Goal: Book appointment/travel/reservation

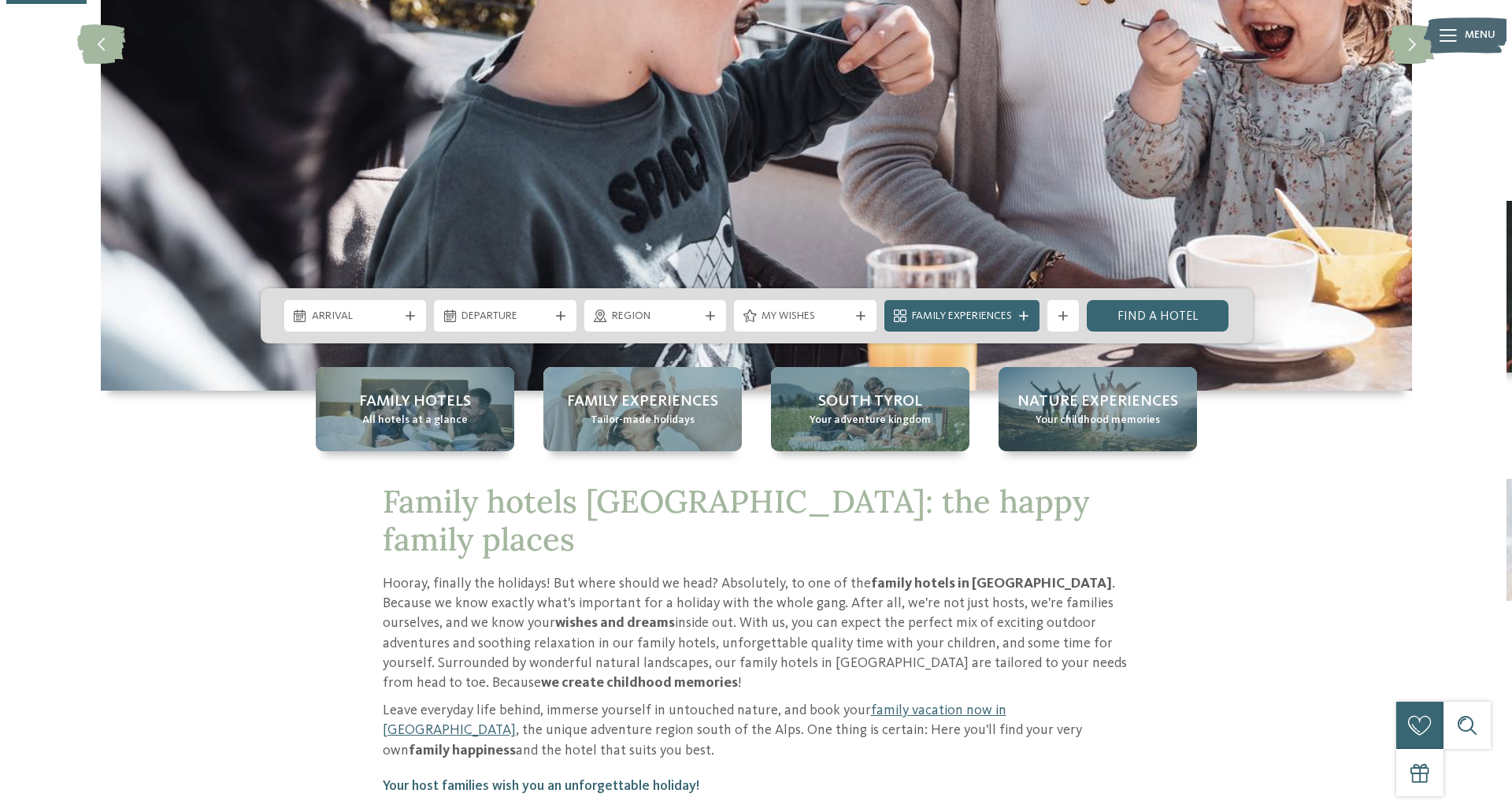
scroll to position [385, 0]
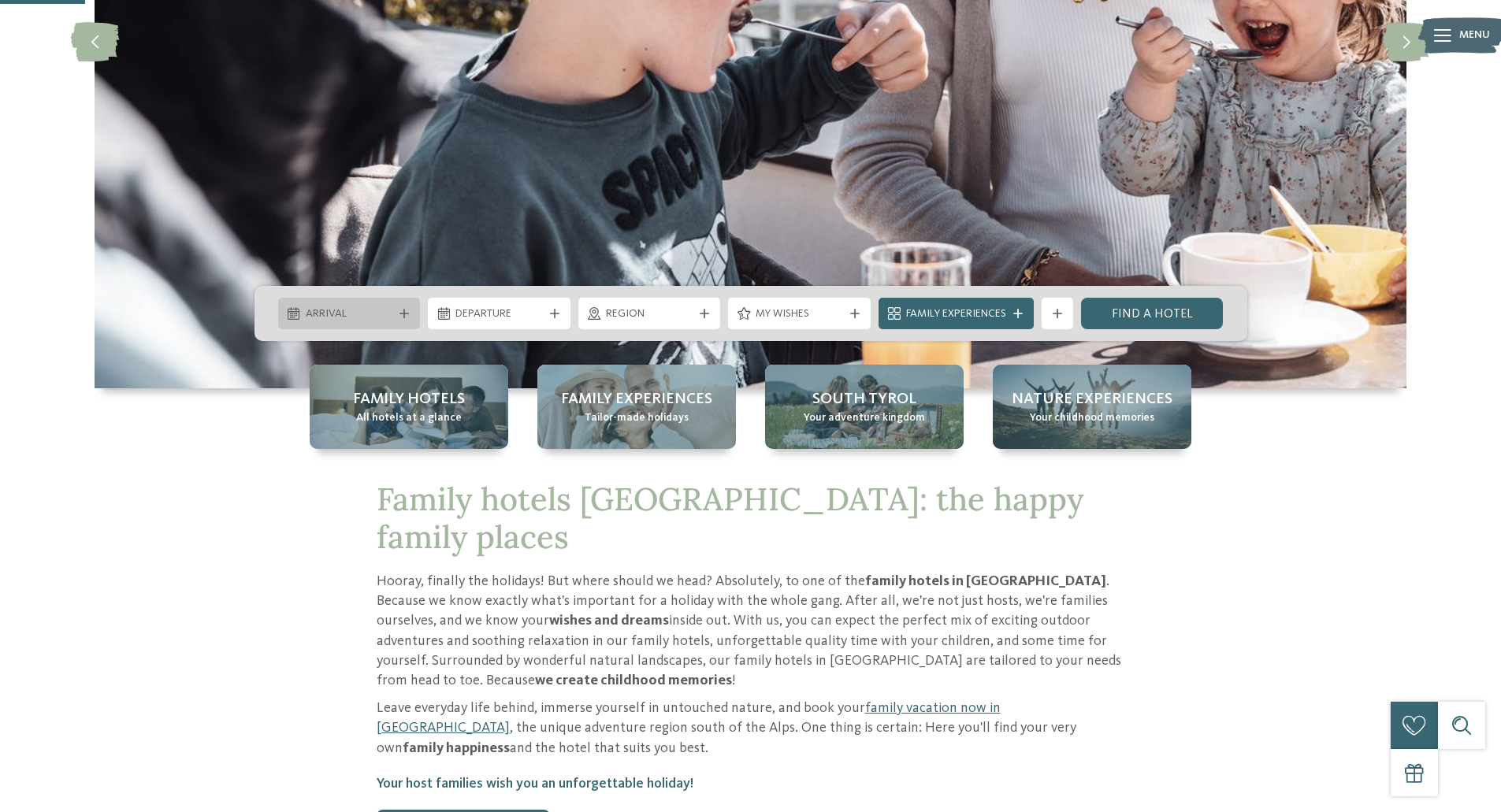
click at [341, 306] on div "Arrival" at bounding box center [350, 313] width 96 height 17
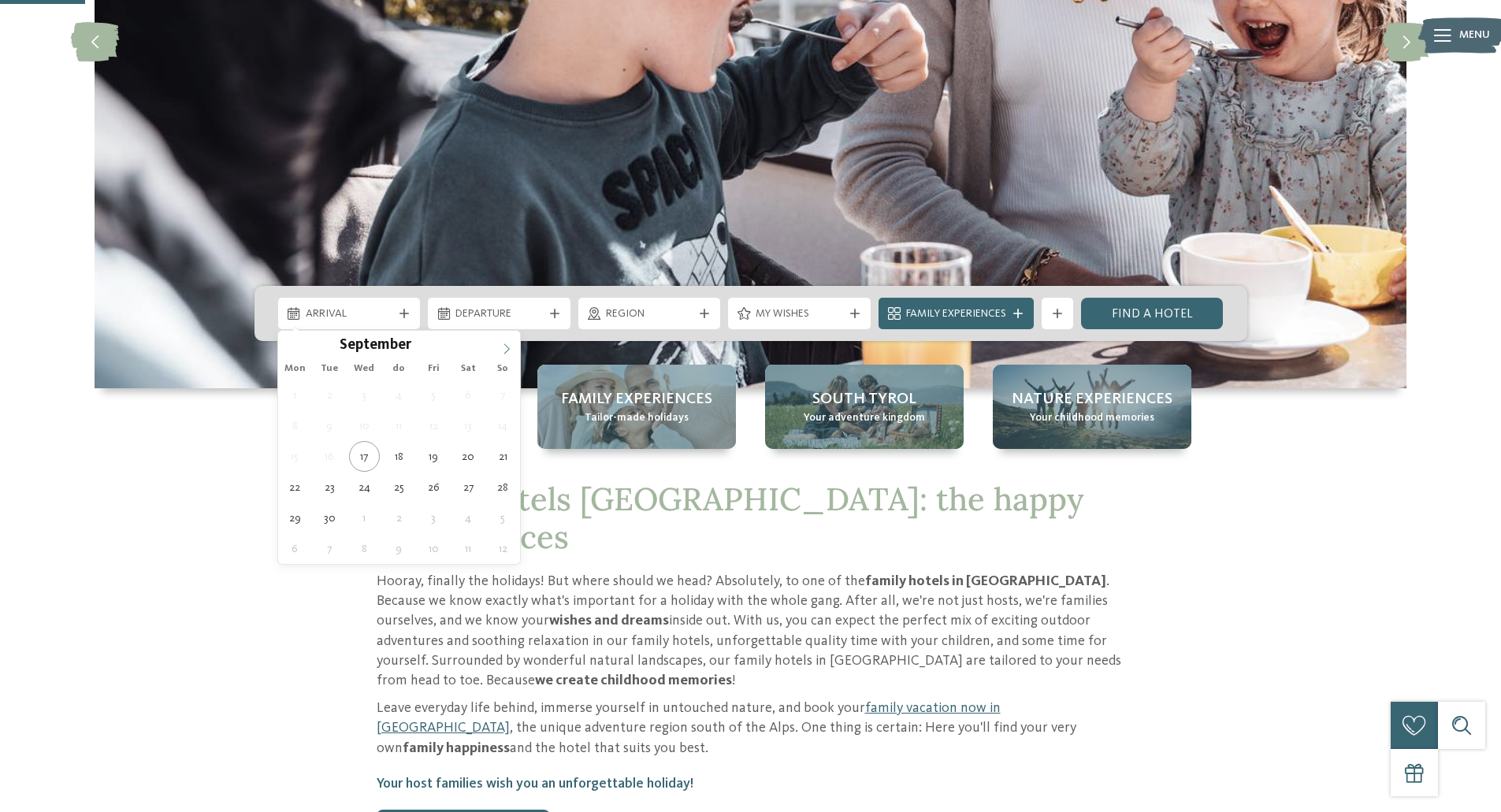
click at [506, 354] on span at bounding box center [506, 344] width 27 height 27
type input "****"
click at [506, 354] on span at bounding box center [506, 344] width 27 height 27
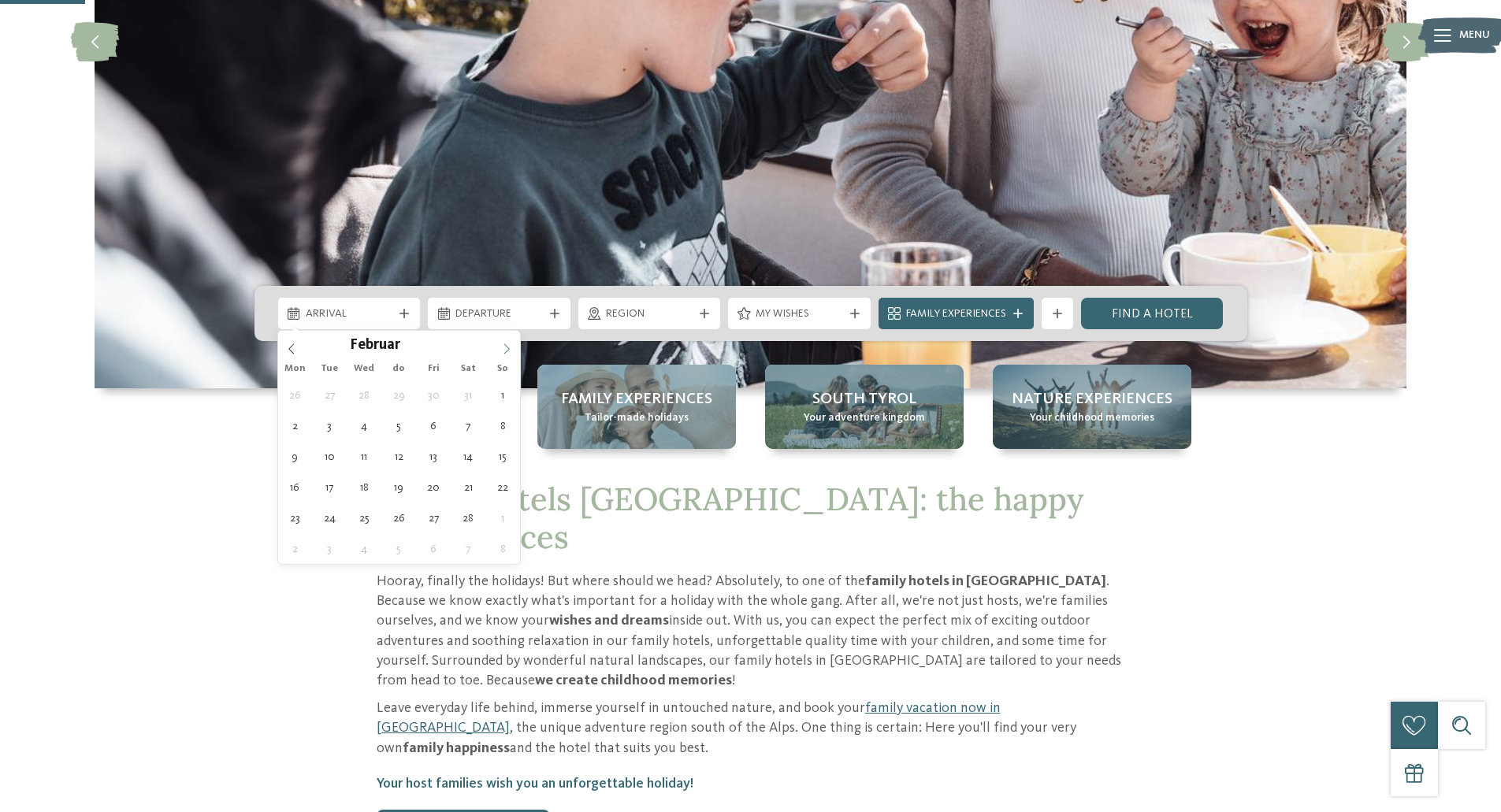
click at [506, 354] on span at bounding box center [506, 344] width 27 height 27
type div "[DATE]"
type input "****"
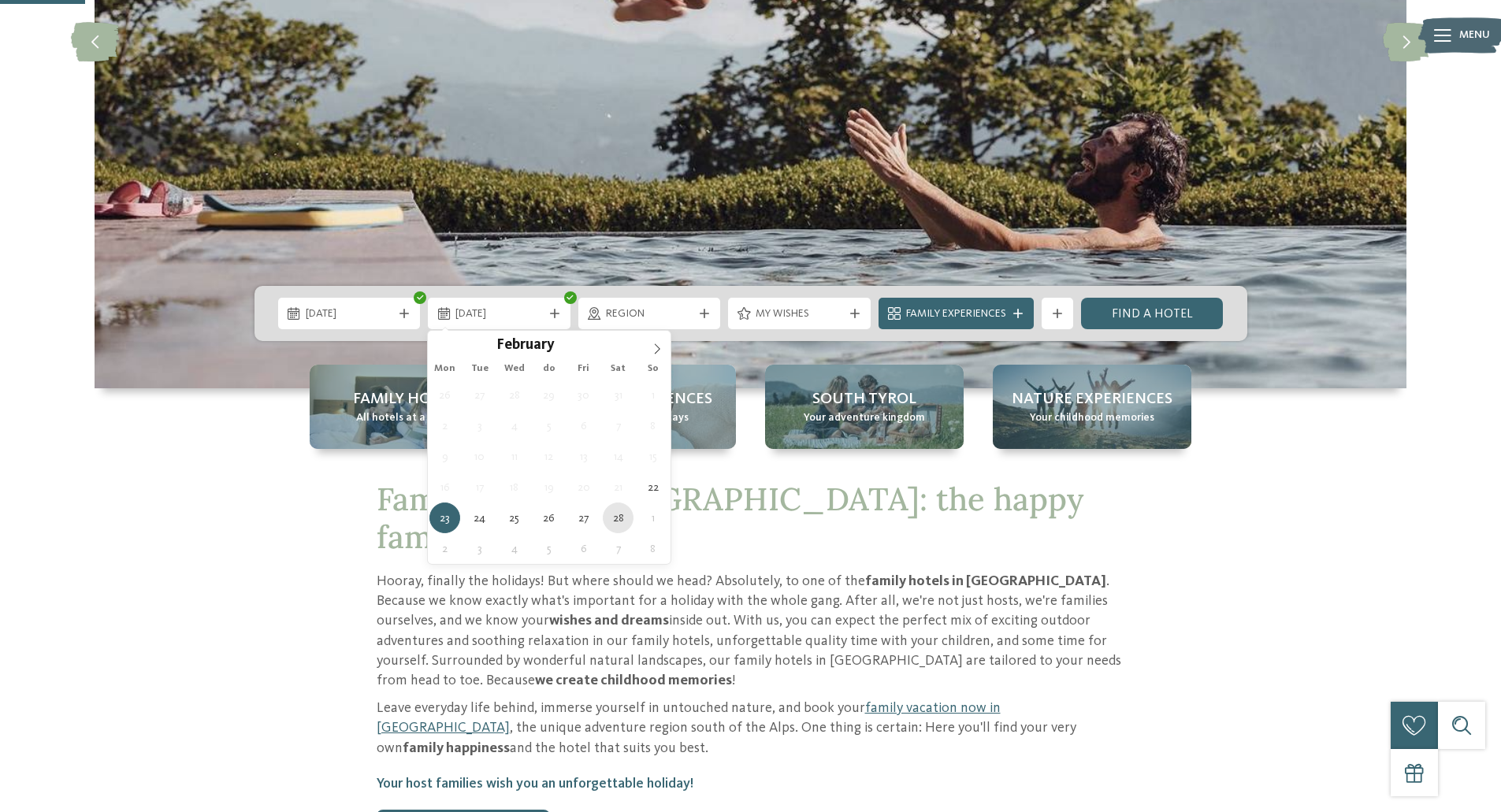
type div "[DATE]"
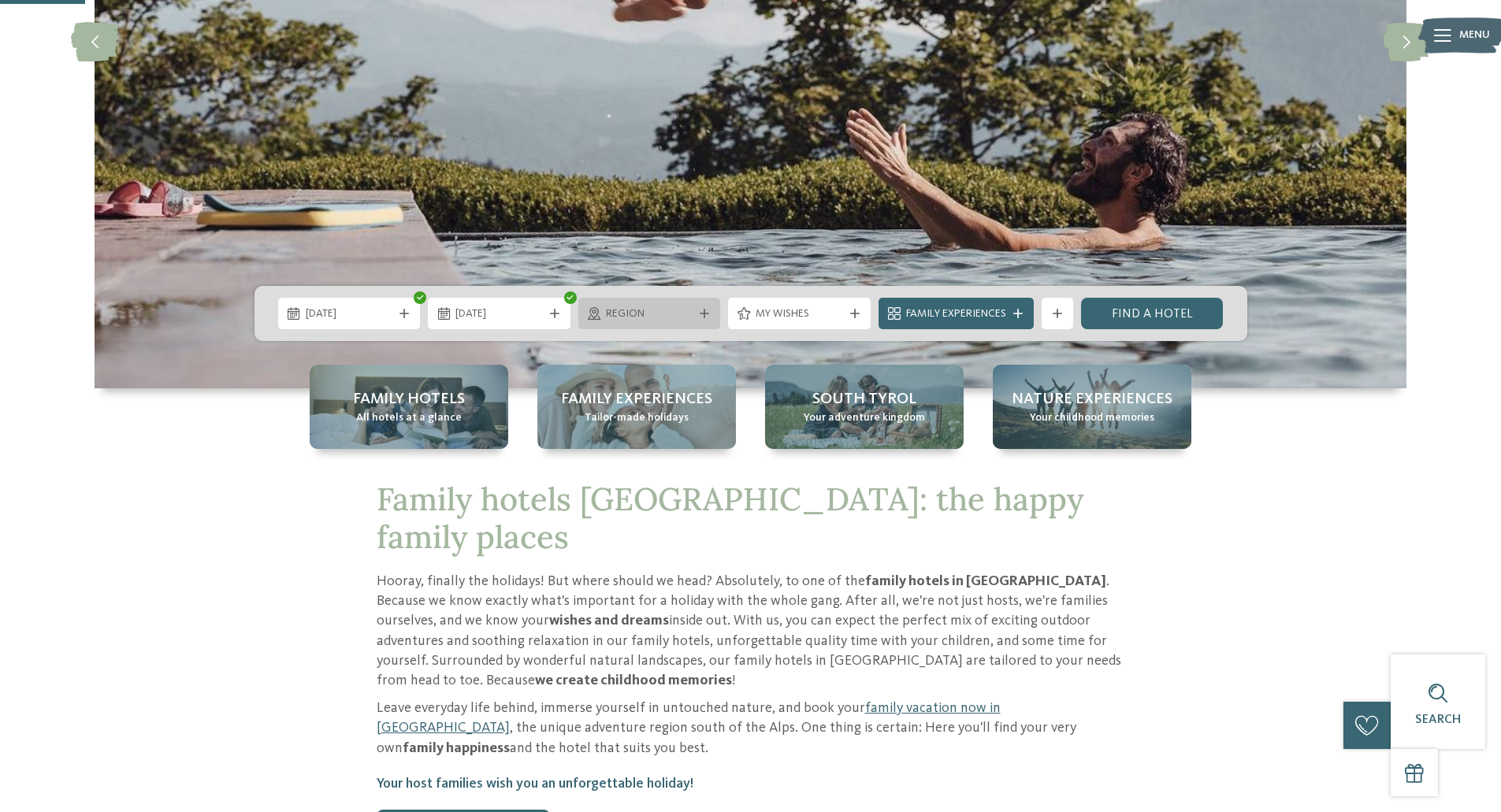
click at [660, 313] on span "region" at bounding box center [649, 314] width 87 height 16
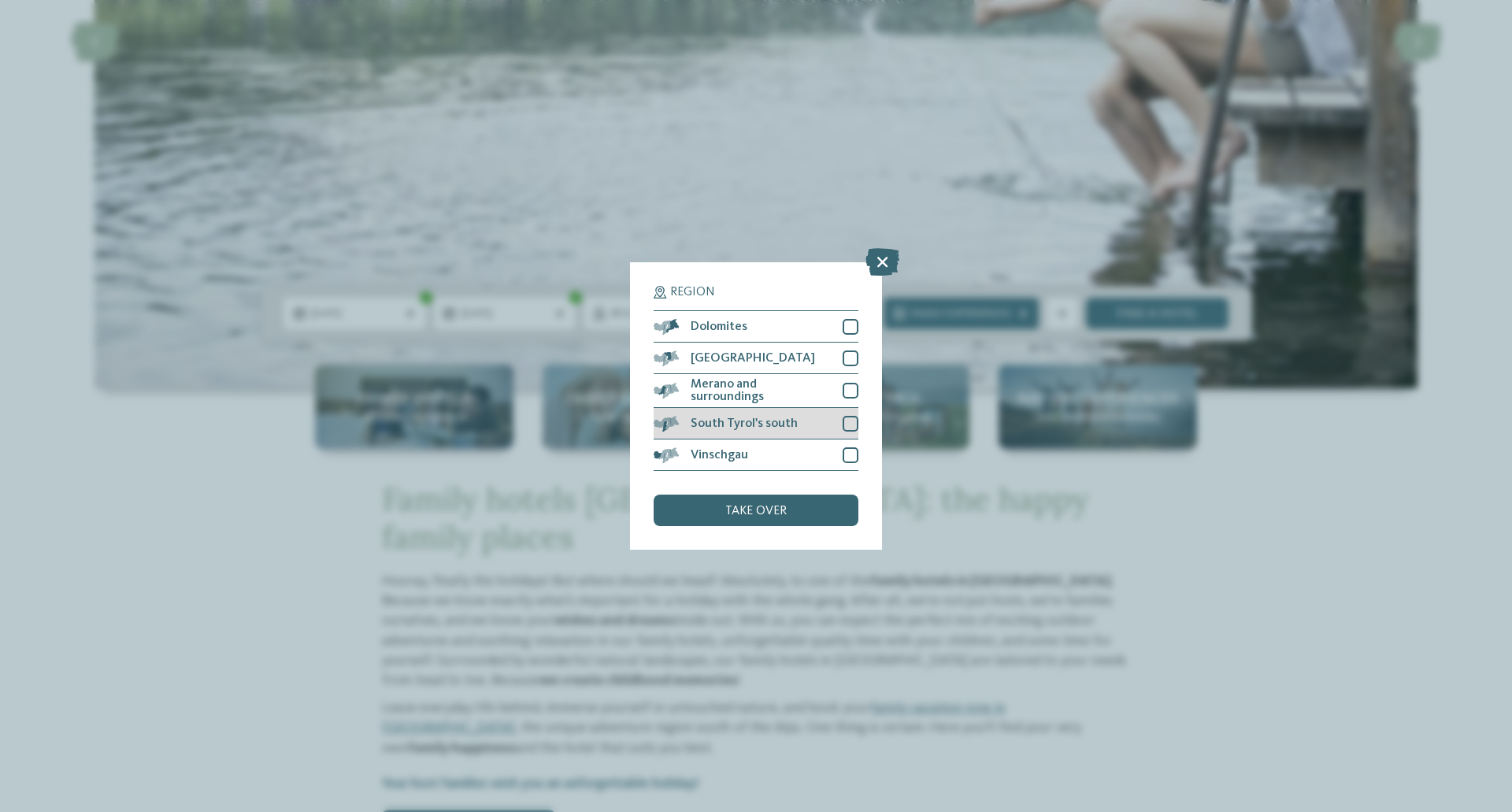
click at [853, 424] on div at bounding box center [850, 423] width 16 height 16
click at [850, 330] on div at bounding box center [850, 326] width 16 height 16
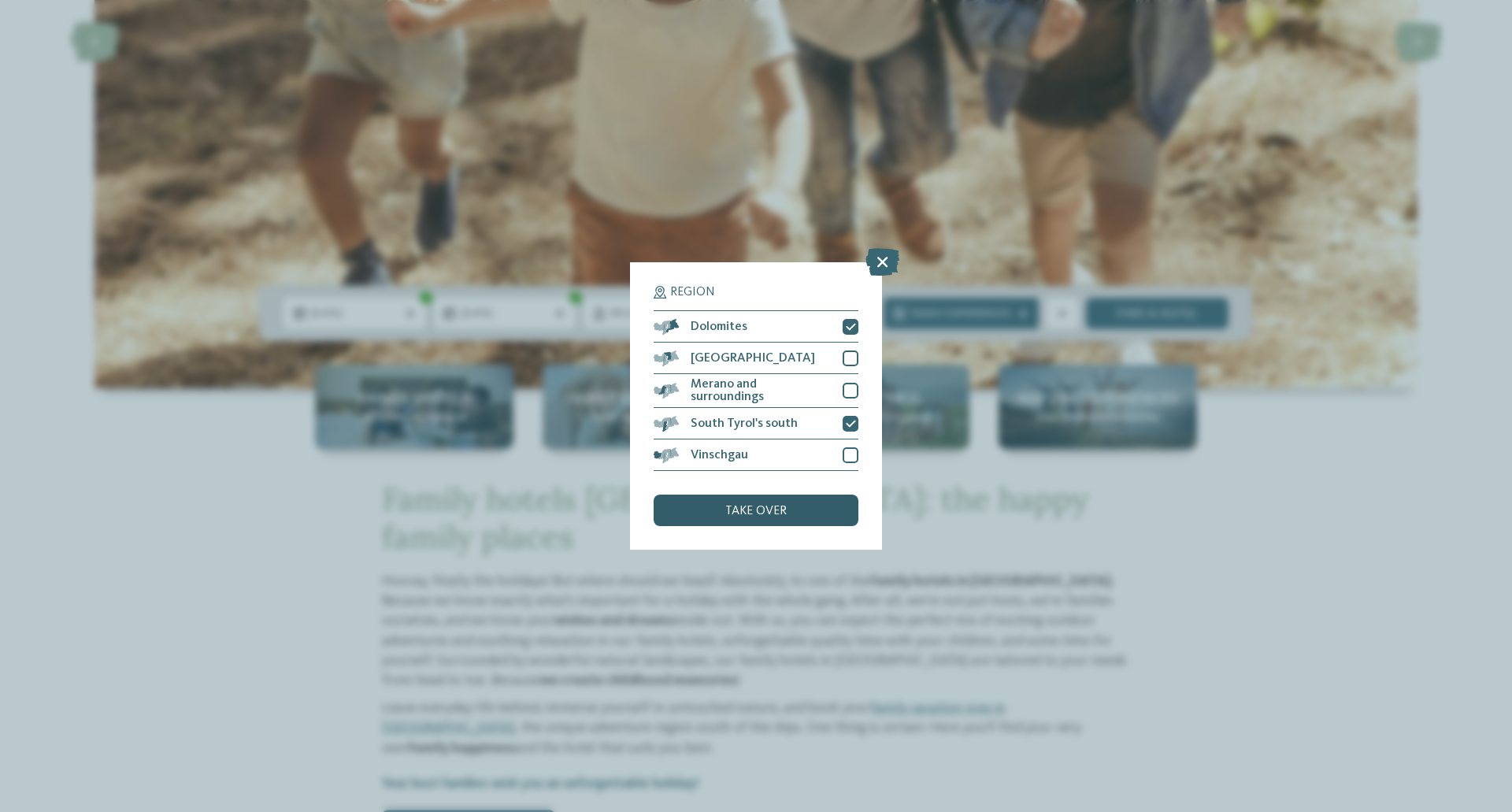
click at [784, 513] on font "take over" at bounding box center [756, 512] width 62 height 13
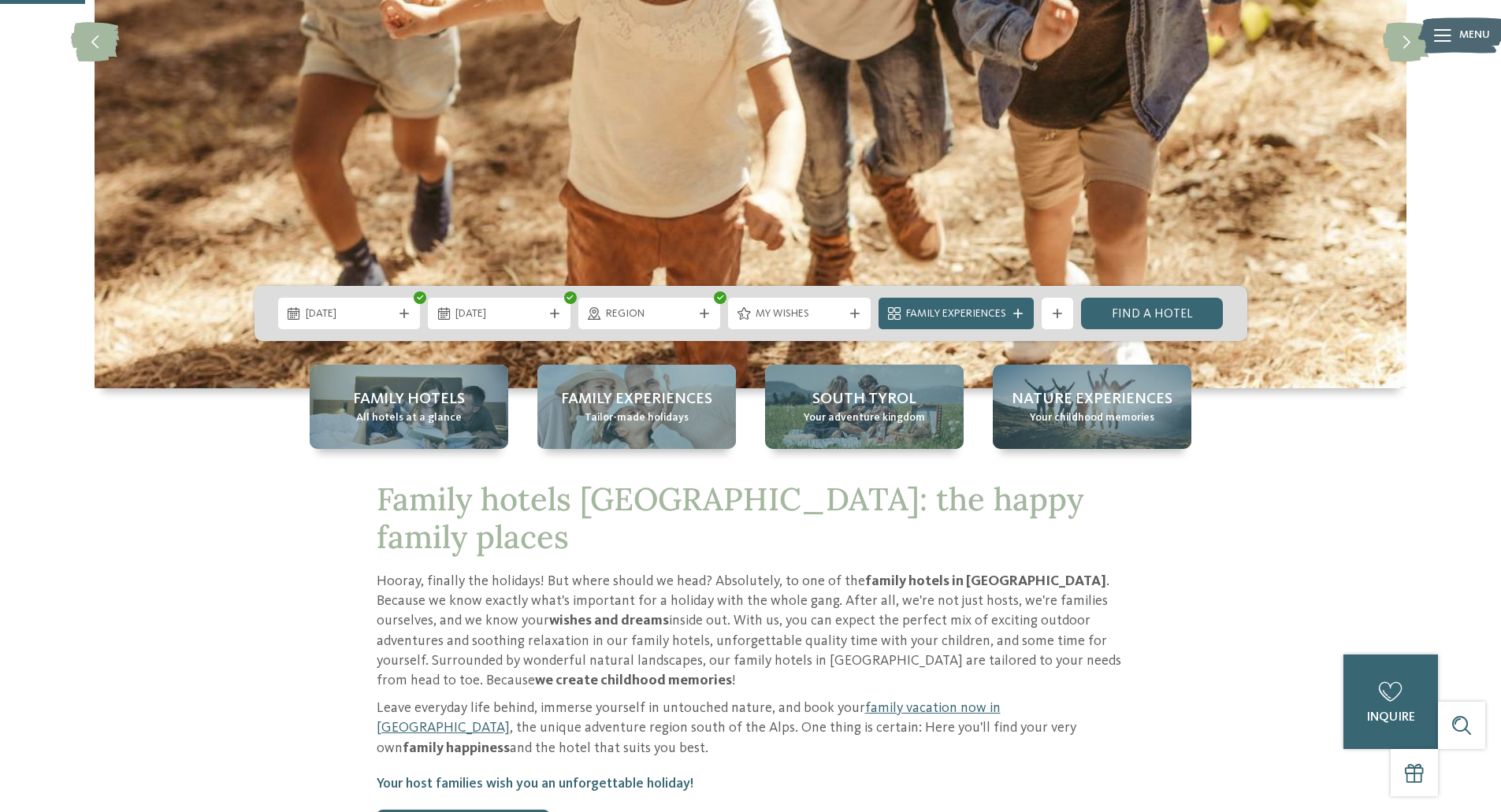
drag, startPoint x: 825, startPoint y: 310, endPoint x: 778, endPoint y: 308, distance: 47.0
click at [778, 308] on span "My wishes" at bounding box center [799, 314] width 87 height 16
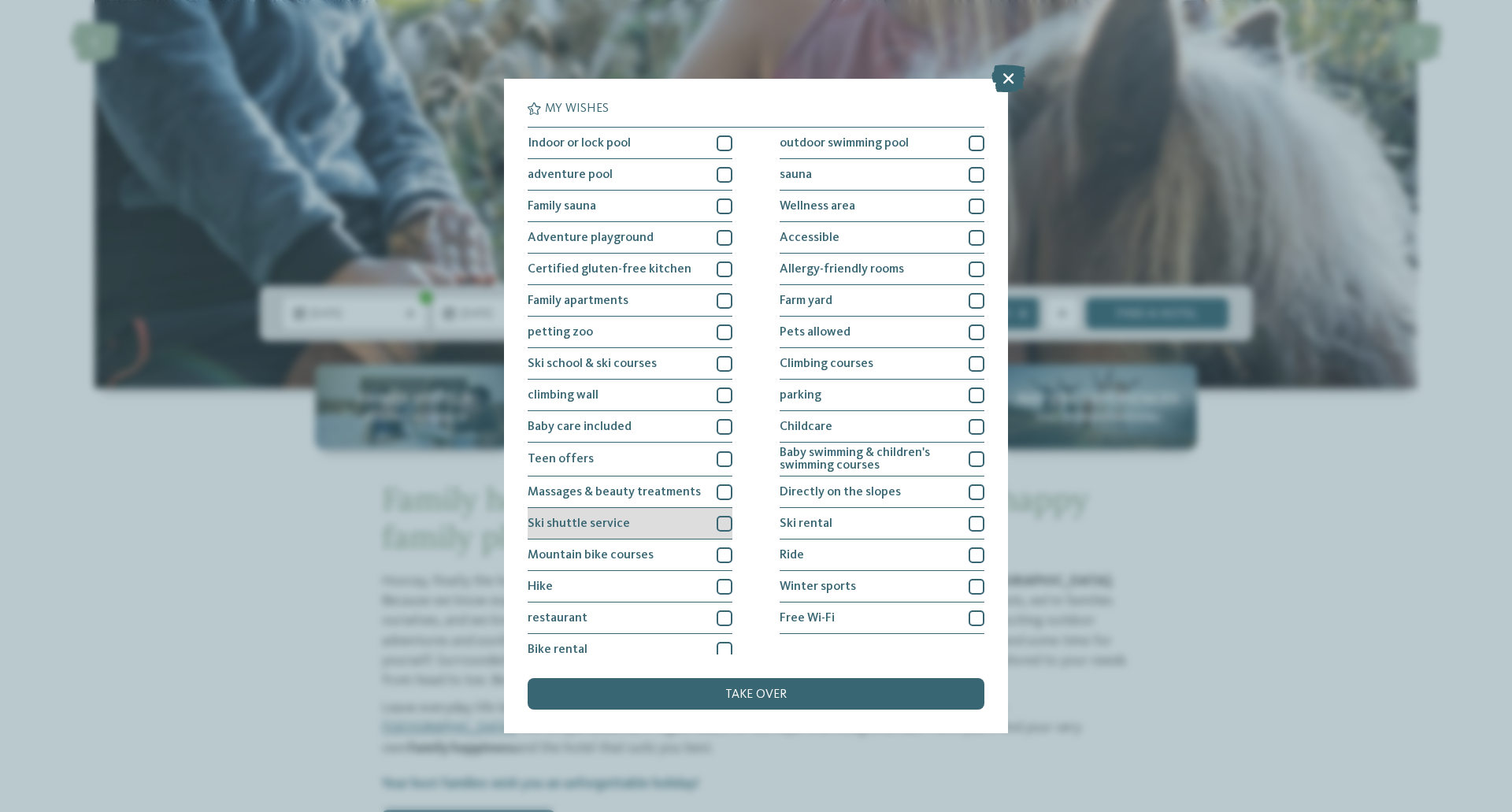
click at [704, 518] on div "Ski shuttle service" at bounding box center [630, 524] width 205 height 31
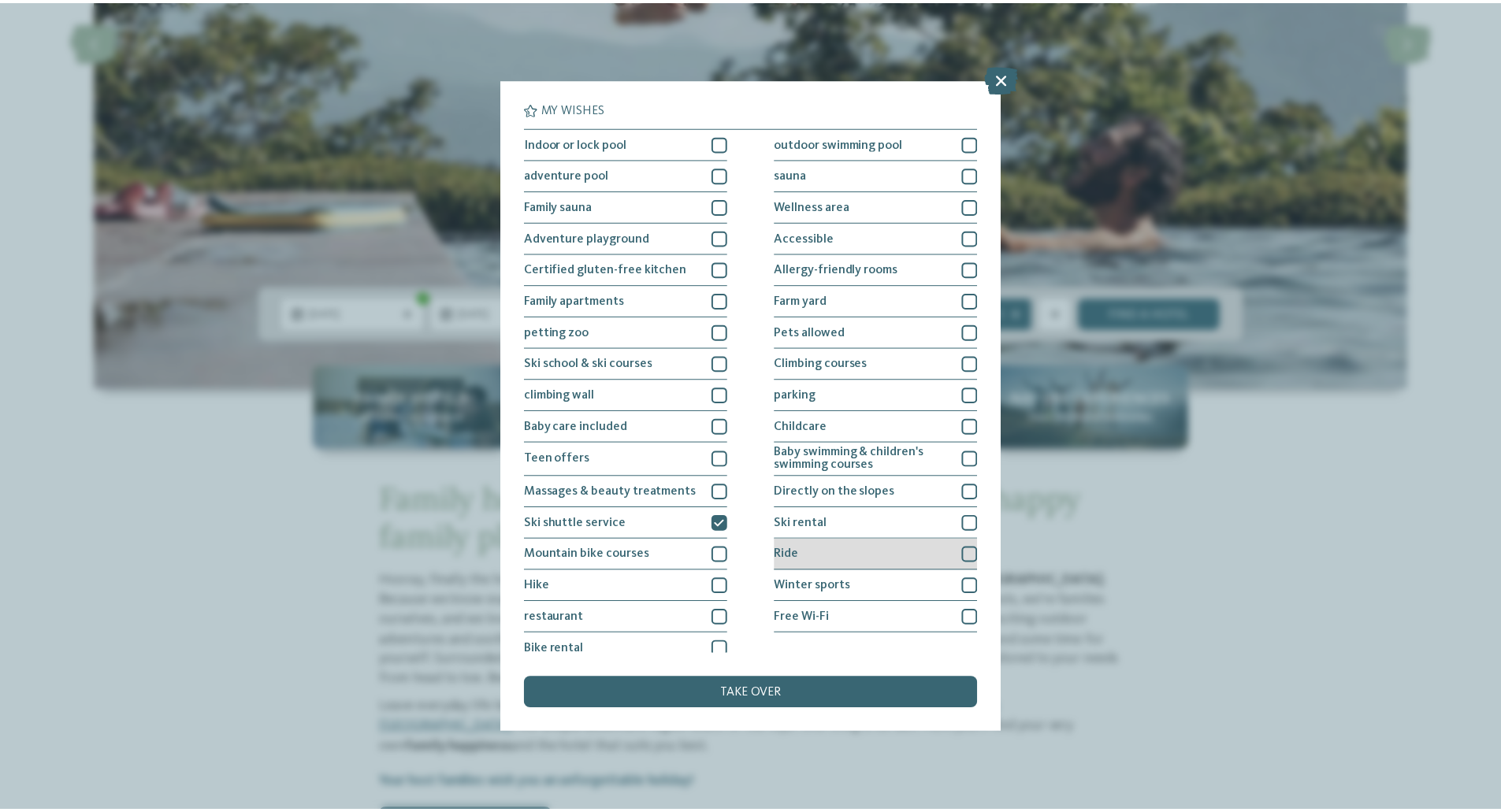
scroll to position [11, 0]
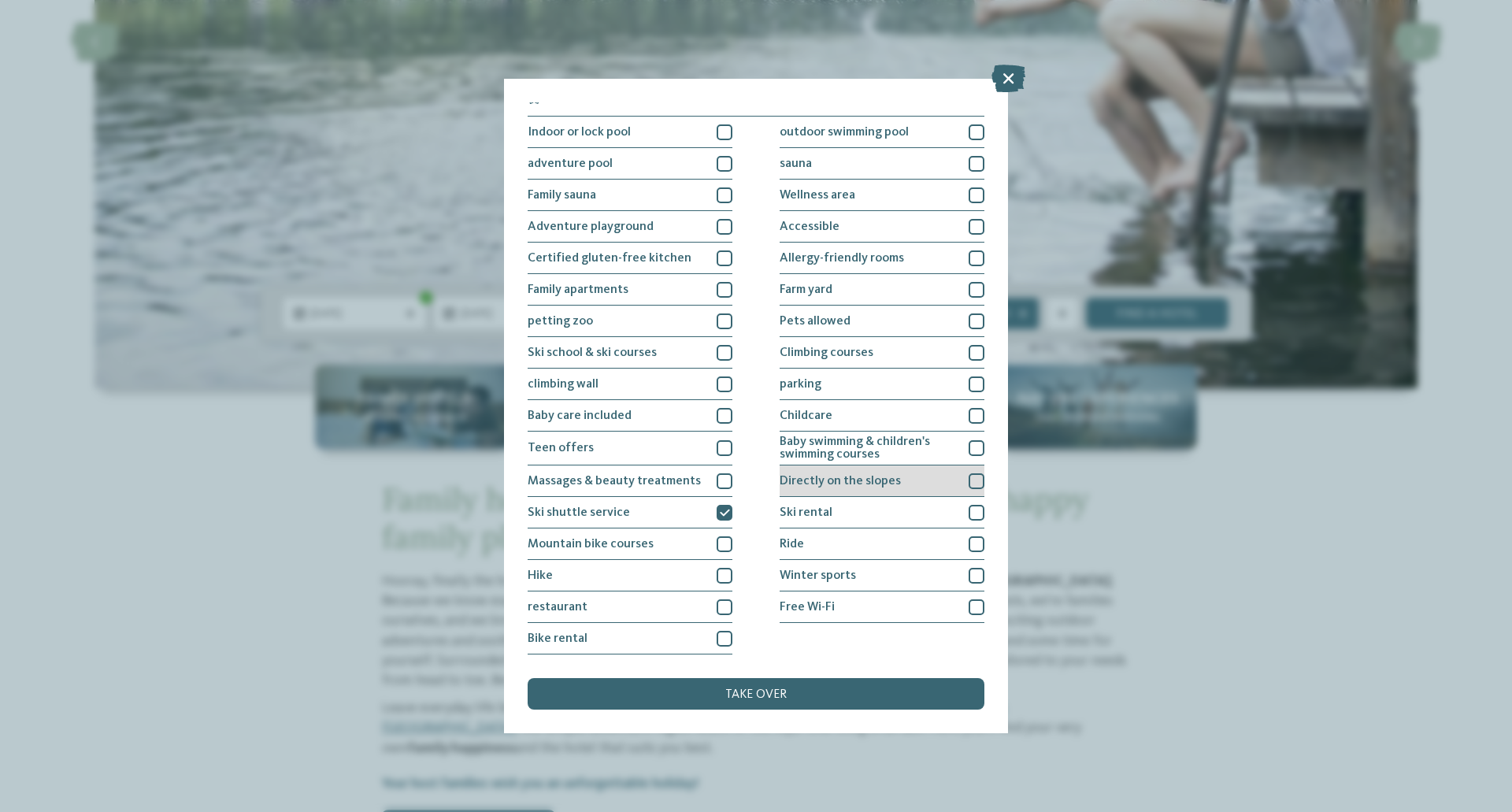
click at [884, 482] on font "Directly on the slopes" at bounding box center [840, 481] width 121 height 13
click at [817, 691] on div "take over" at bounding box center [756, 694] width 457 height 31
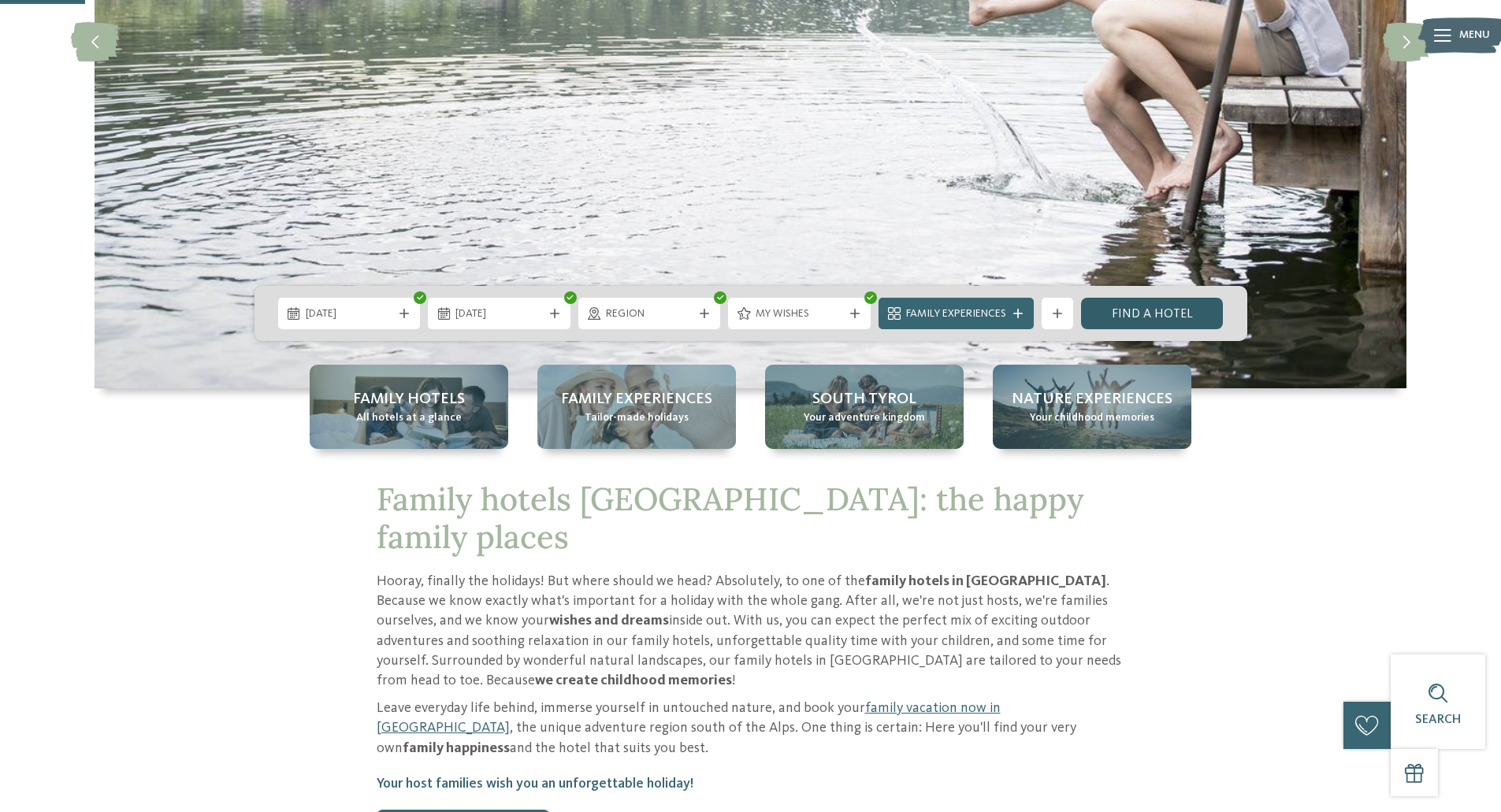
click at [1159, 313] on font "Find a hotel" at bounding box center [1152, 314] width 81 height 13
